Goal: Transaction & Acquisition: Purchase product/service

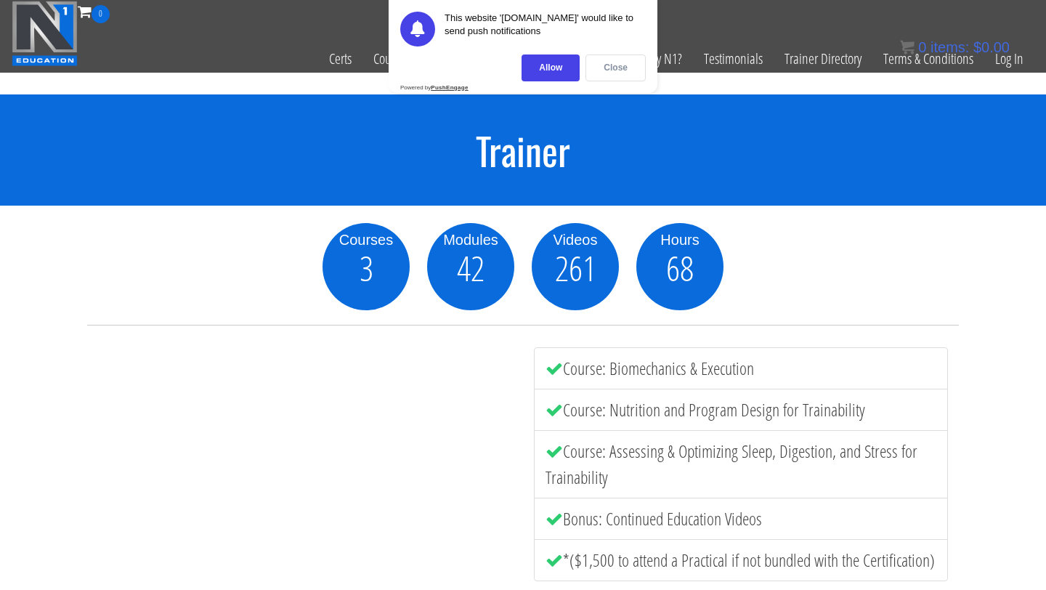
click at [627, 59] on div "Close" at bounding box center [615, 67] width 60 height 27
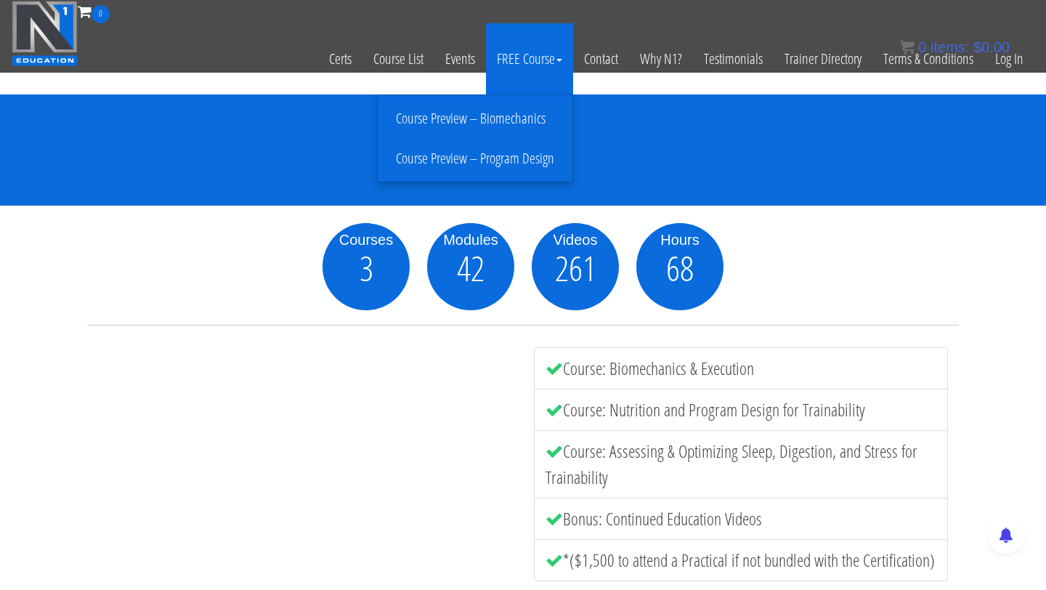
click at [471, 118] on link "Course Preview – Biomechanics" at bounding box center [474, 118] width 187 height 25
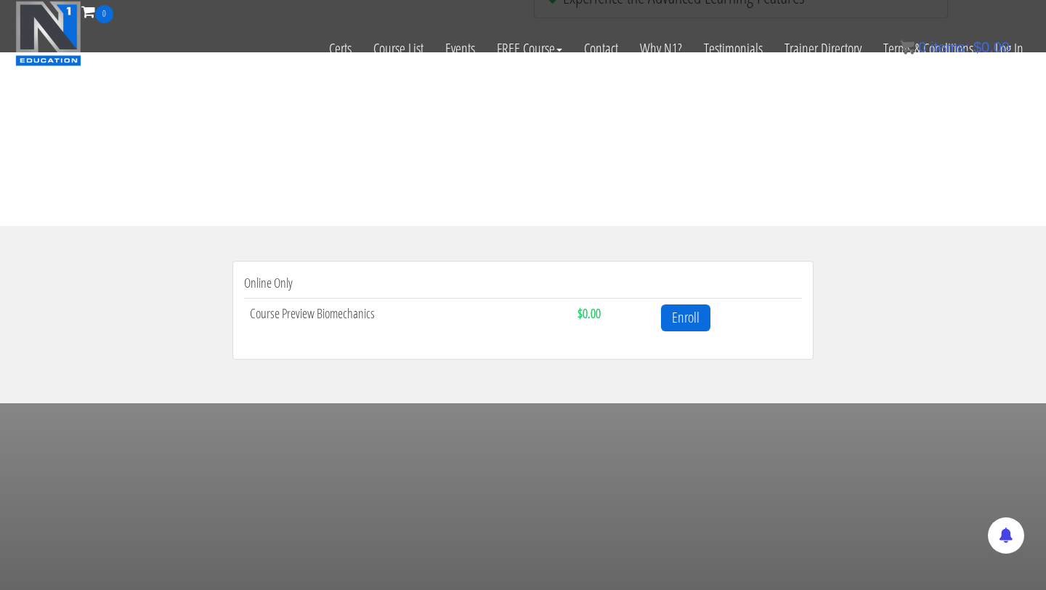
scroll to position [321, 0]
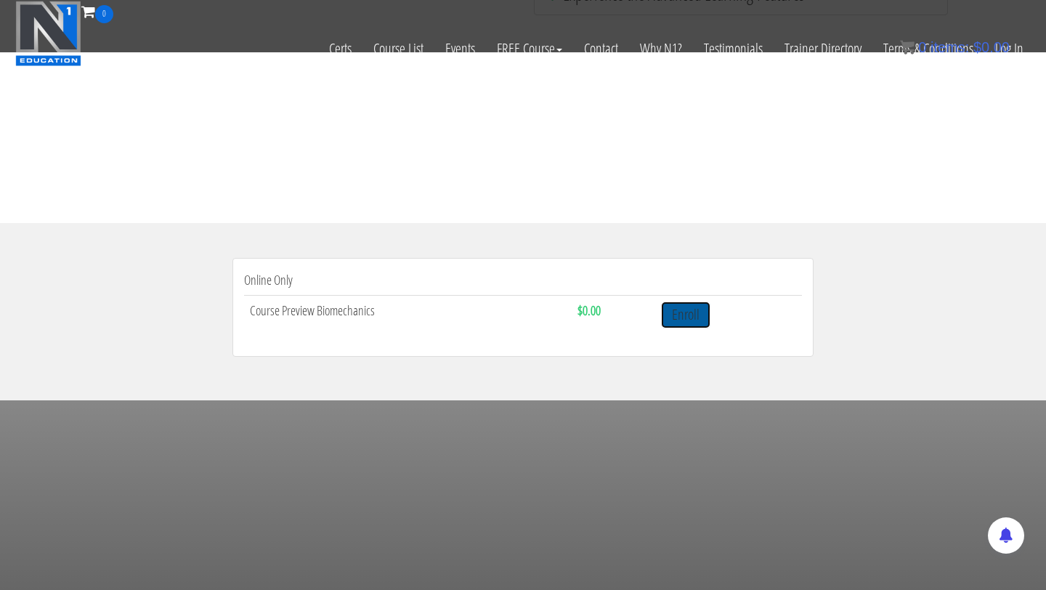
click at [680, 327] on link "Enroll" at bounding box center [685, 314] width 49 height 27
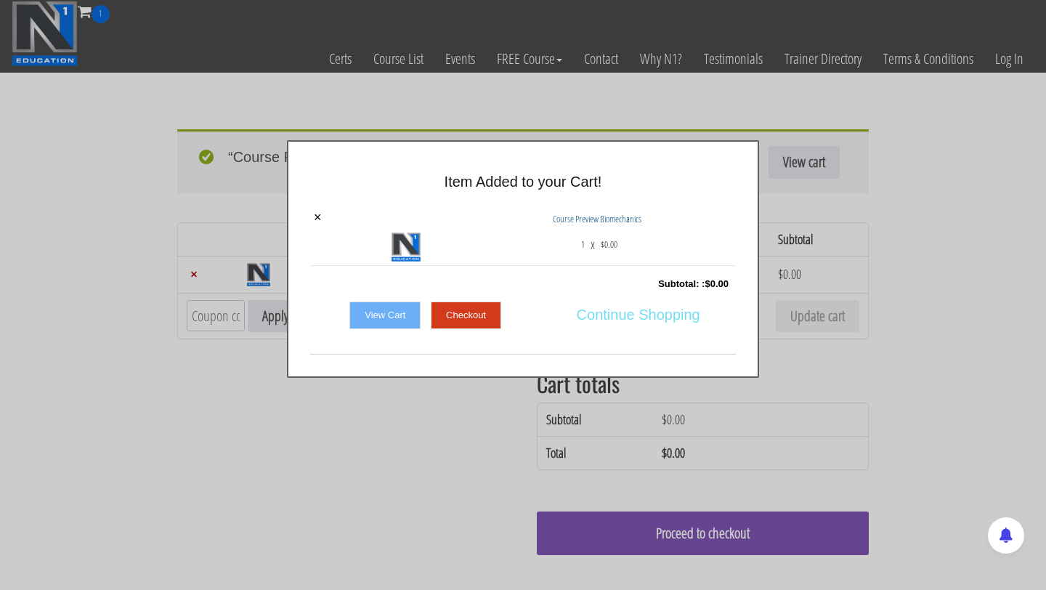
click at [617, 318] on span "Continue Shopping" at bounding box center [638, 314] width 123 height 30
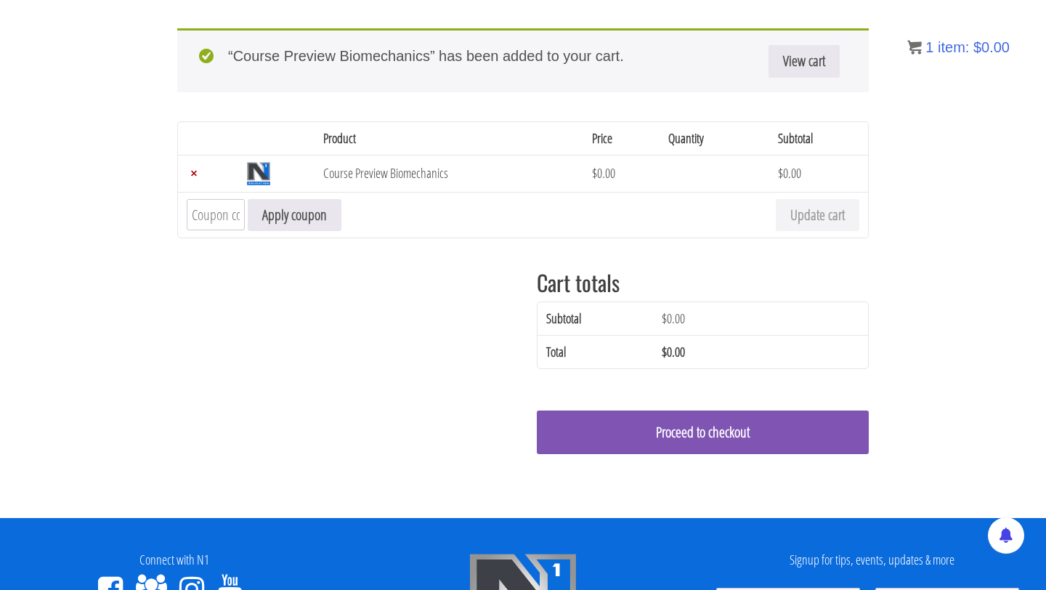
scroll to position [106, 0]
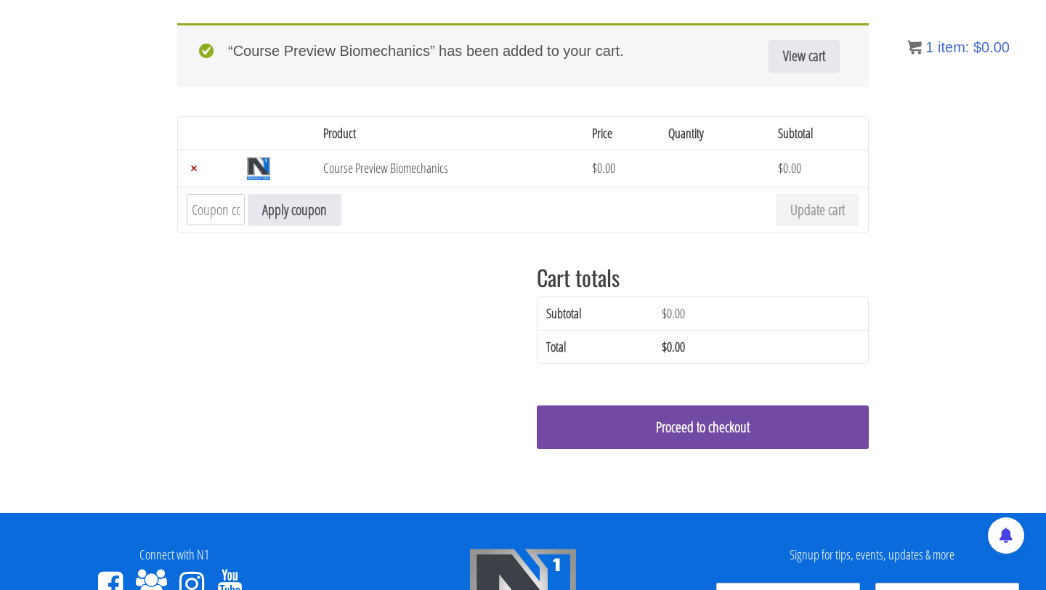
click at [710, 436] on link "Proceed to checkout" at bounding box center [703, 427] width 332 height 44
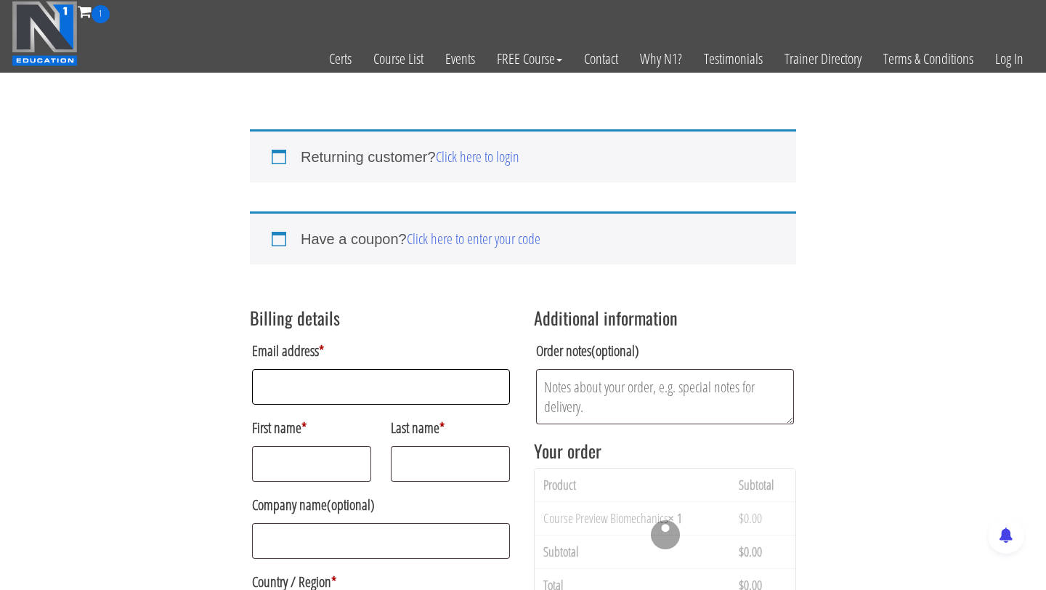
click at [365, 389] on input "Email address *" at bounding box center [381, 387] width 258 height 36
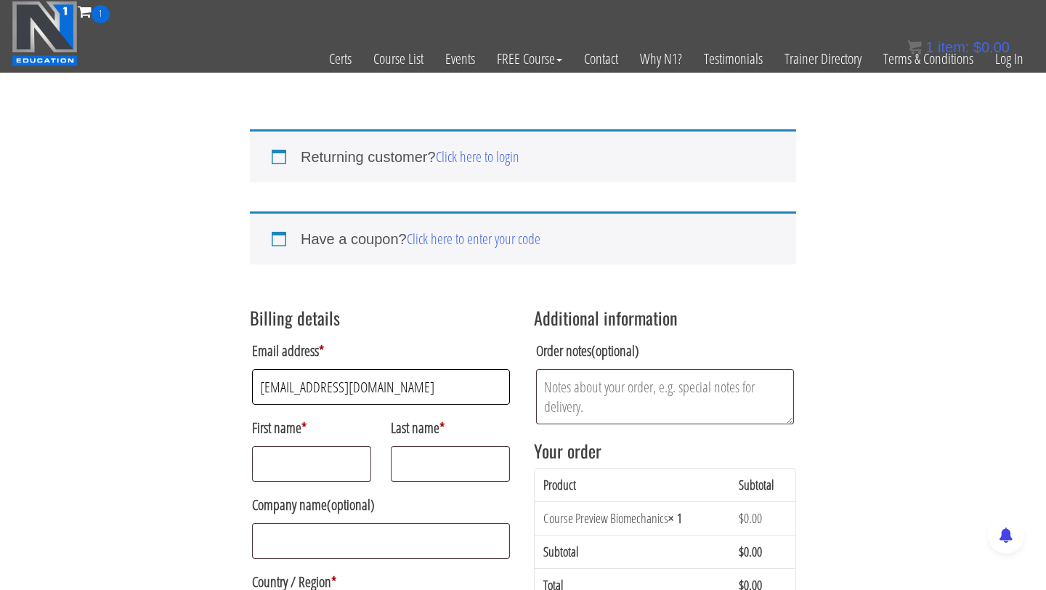
click at [317, 394] on input "sumit@peakphysiquepursuit.com" at bounding box center [381, 387] width 258 height 36
type input "[EMAIL_ADDRESS][DOMAIN_NAME]"
type input "Sumit"
type input "Sharma"
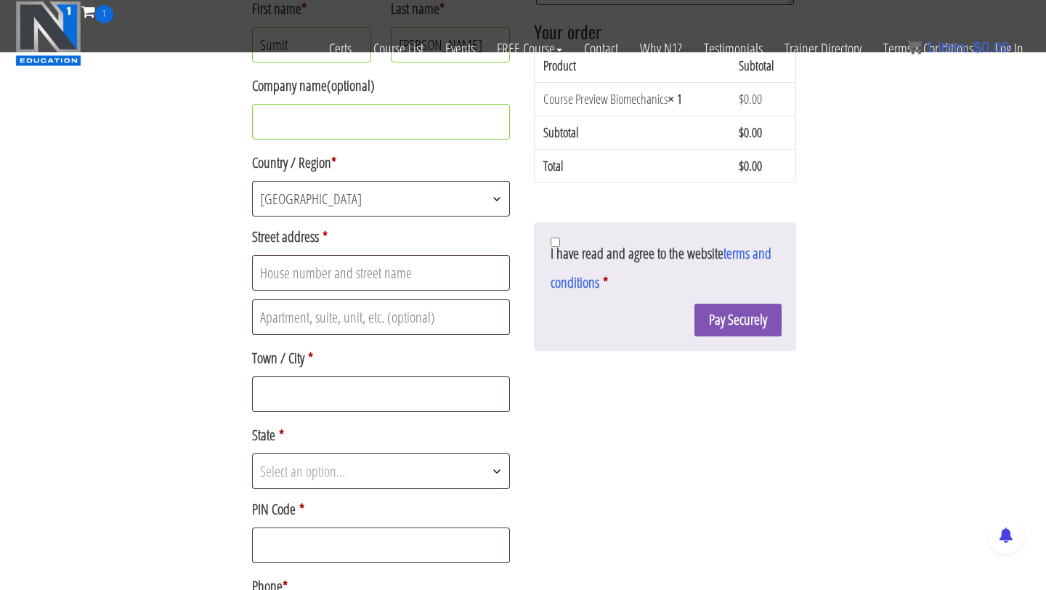
click at [134, 331] on div "Returning customer? Click here to login If you have shopped with us before, ple…" at bounding box center [523, 250] width 1046 height 1150
click at [313, 267] on input "Street address *" at bounding box center [381, 273] width 258 height 36
click at [358, 280] on input "House No. 29" at bounding box center [381, 273] width 258 height 36
type input "House No. 29"
type input "Sector - 20 A"
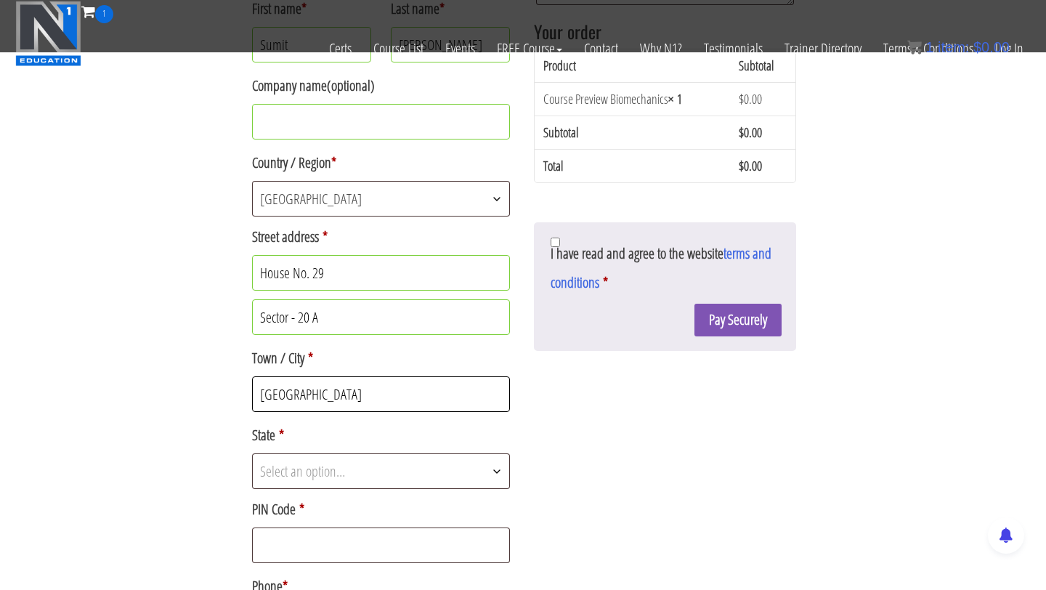
type input "Chandigarh"
click at [317, 473] on span "Select an option…" at bounding box center [302, 471] width 85 height 20
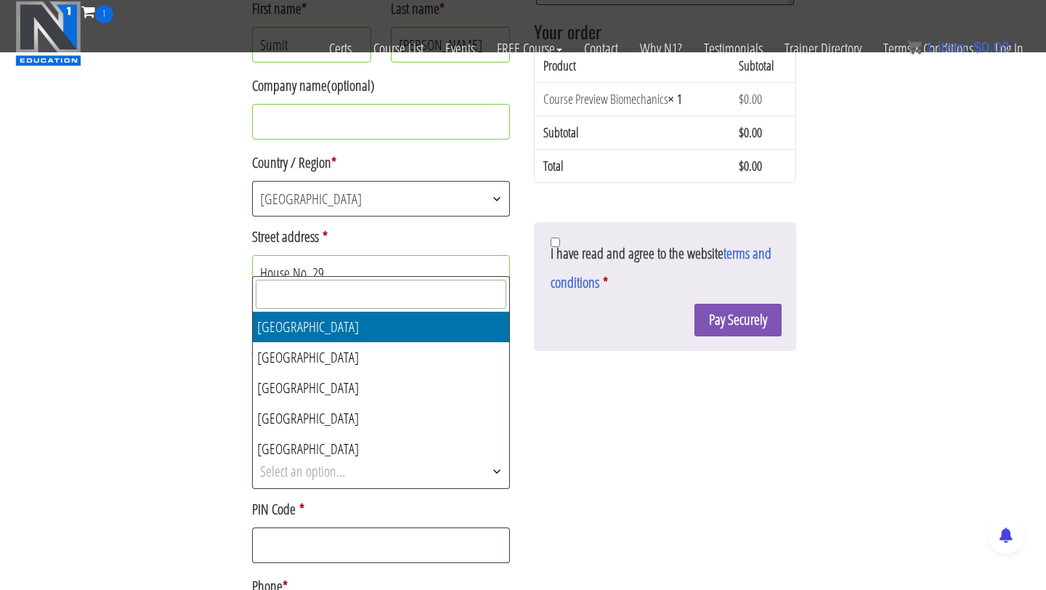
click at [341, 291] on input "text" at bounding box center [381, 294] width 251 height 29
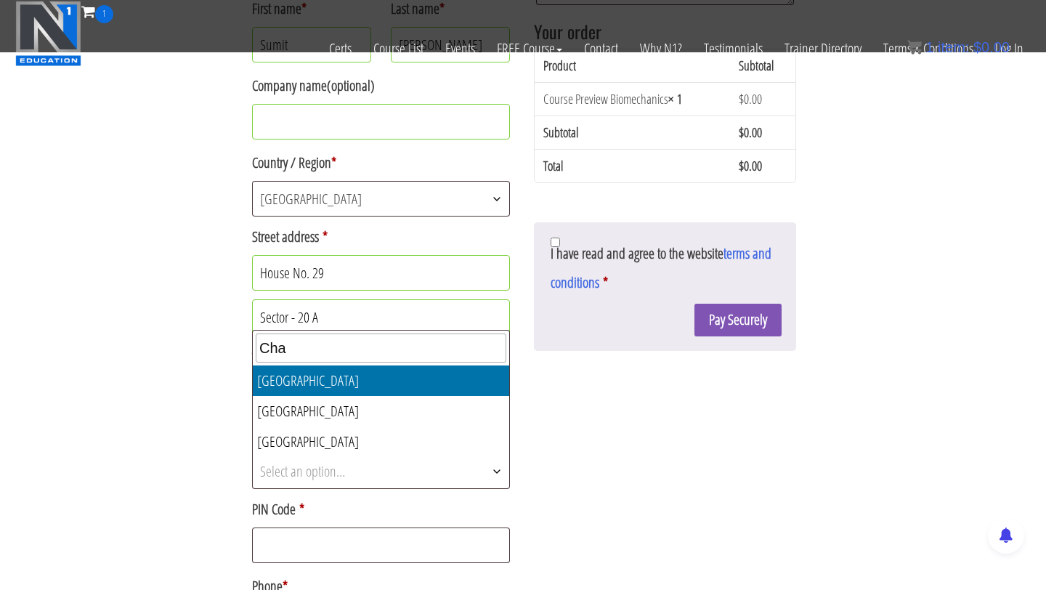
type input "Cha"
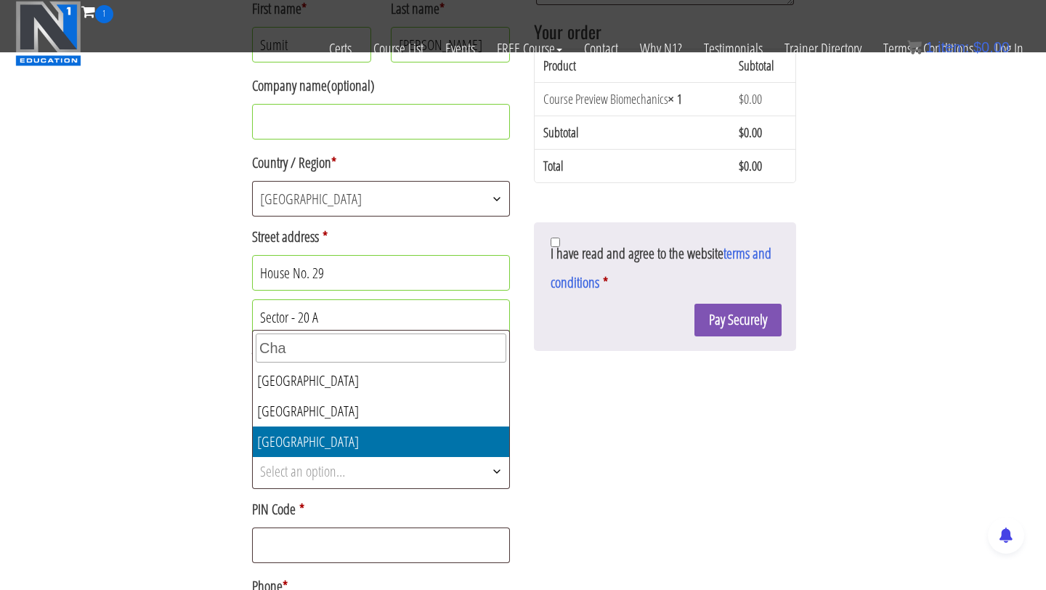
select select "CH"
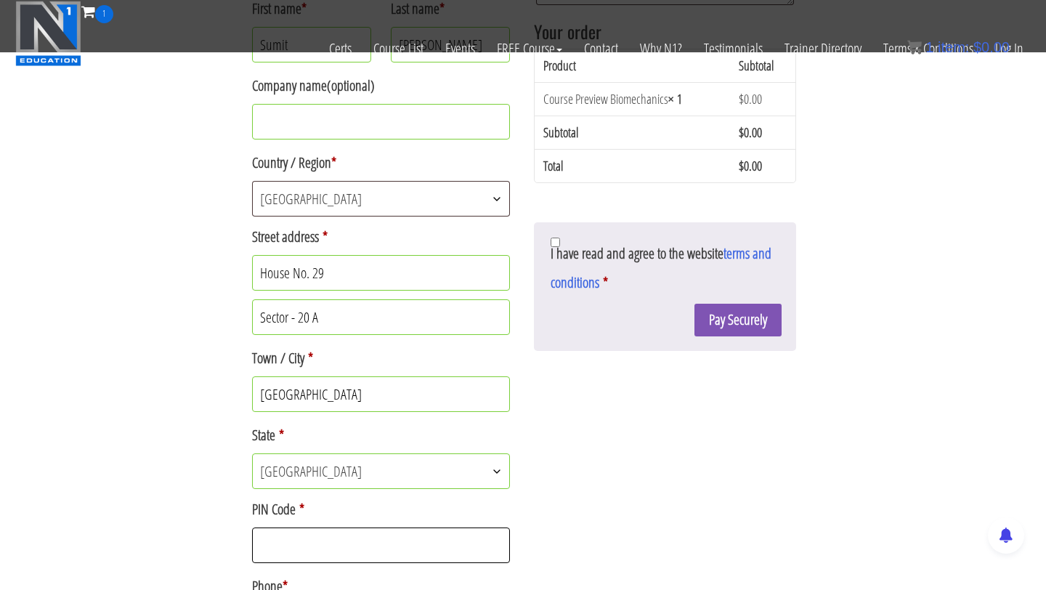
click at [299, 553] on input "PIN Code *" at bounding box center [381, 545] width 258 height 36
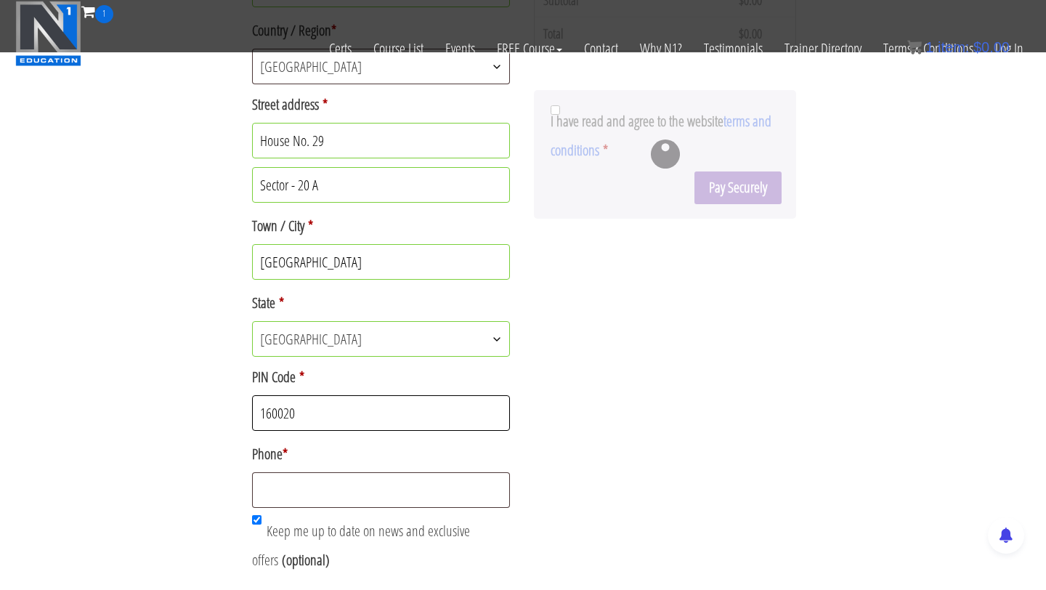
type input "160020"
click at [295, 479] on input "Phone *" at bounding box center [381, 490] width 258 height 36
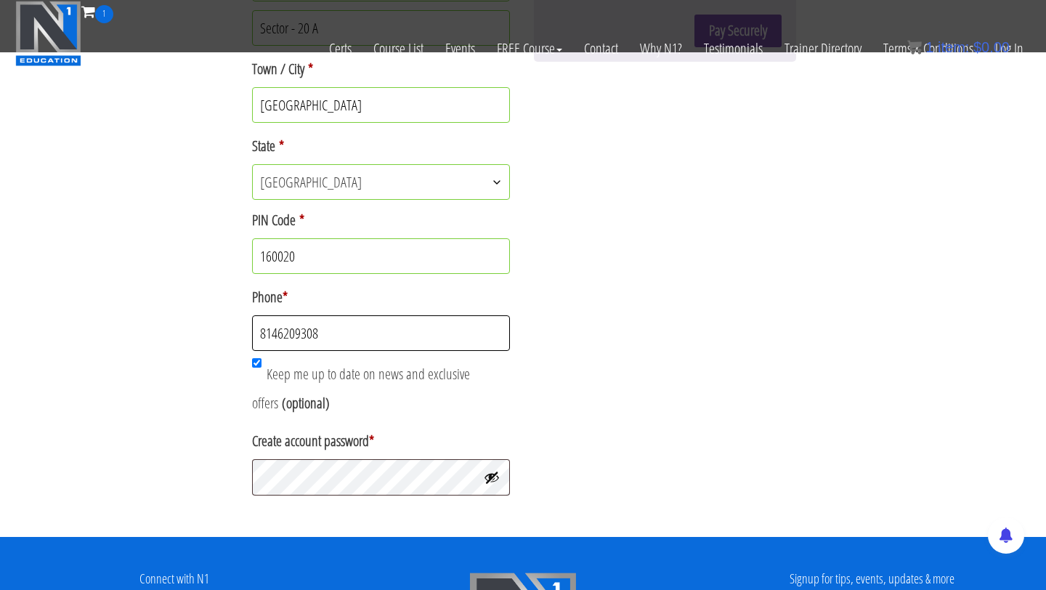
scroll to position [616, 0]
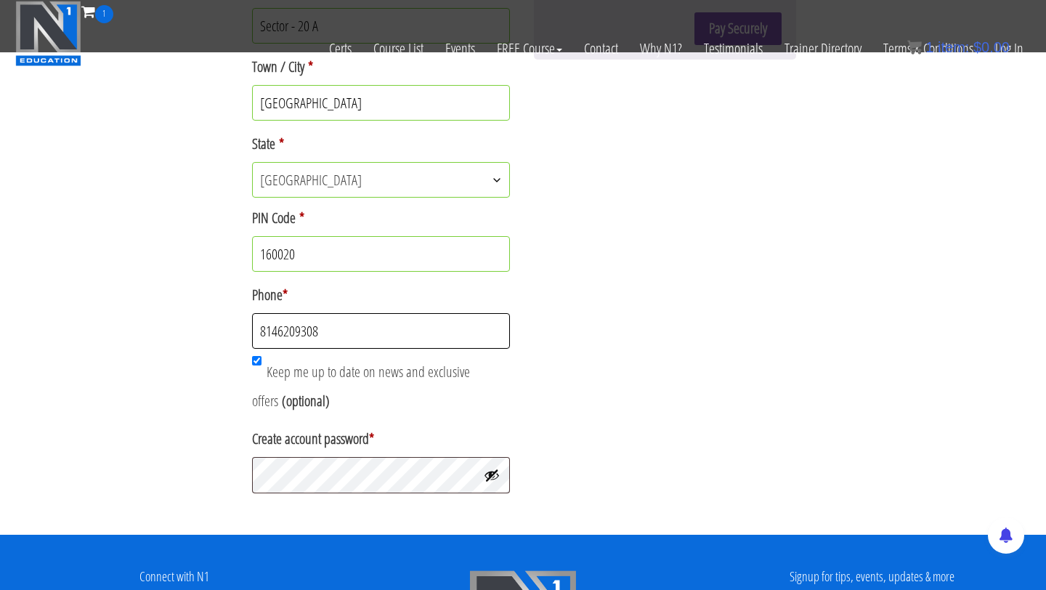
type input "8146209308"
click at [492, 482] on button "Show password" at bounding box center [492, 475] width 16 height 16
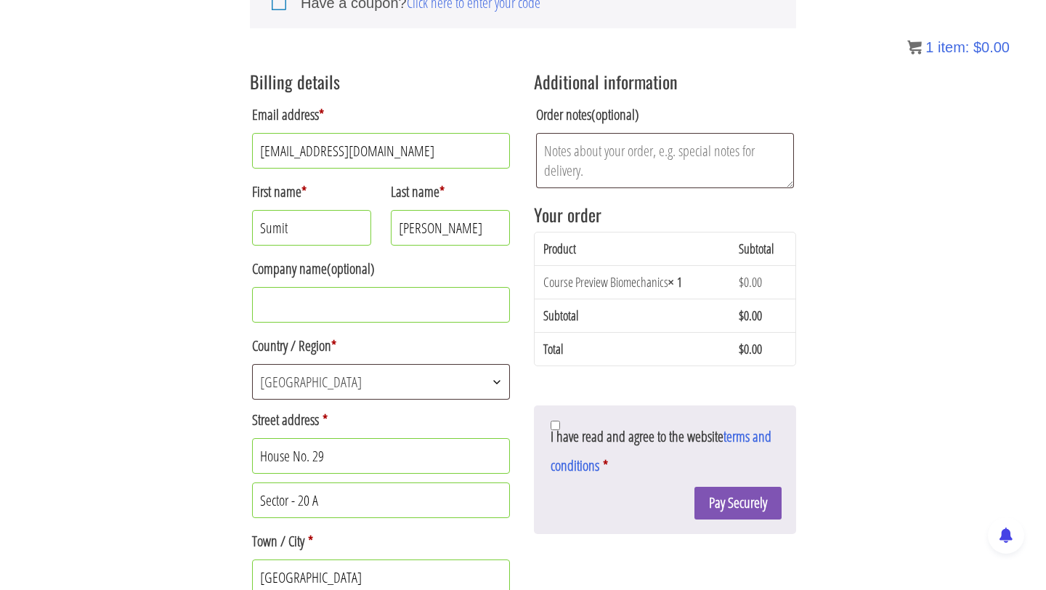
scroll to position [244, 0]
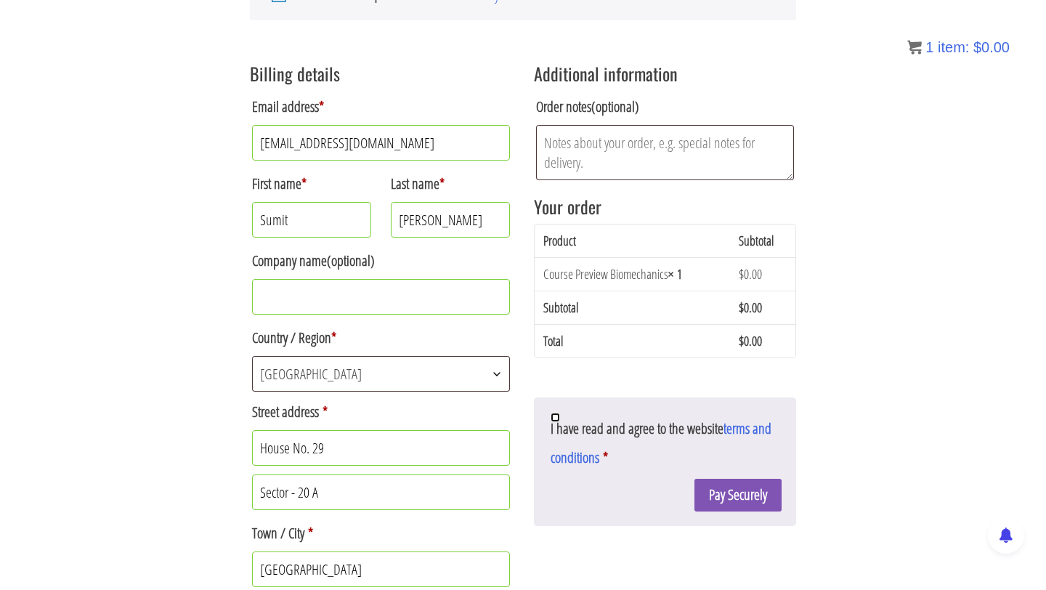
click at [557, 417] on input "I have read and agree to the website terms and conditions *" at bounding box center [554, 416] width 9 height 9
checkbox input "true"
click at [745, 490] on button "Pay Securely" at bounding box center [737, 495] width 87 height 33
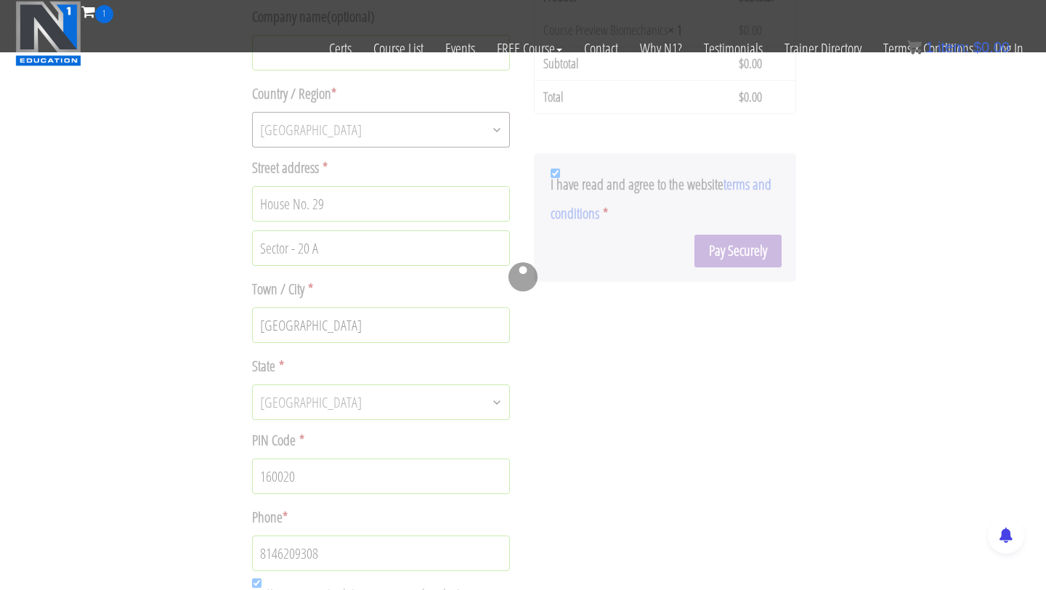
scroll to position [394, 0]
